Goal: Transaction & Acquisition: Download file/media

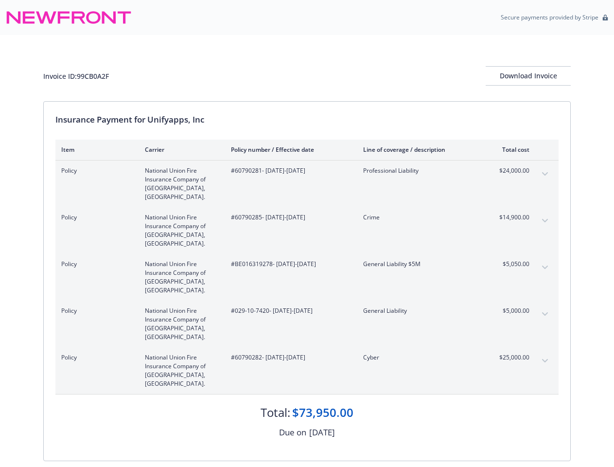
click at [307, 233] on div "Policy National Union Fire Insurance Company of [GEOGRAPHIC_DATA], [GEOGRAPHIC_…" at bounding box center [306, 230] width 503 height 47
click at [528, 76] on div "Download Invoice" at bounding box center [528, 76] width 85 height 18
